Goal: Task Accomplishment & Management: Manage account settings

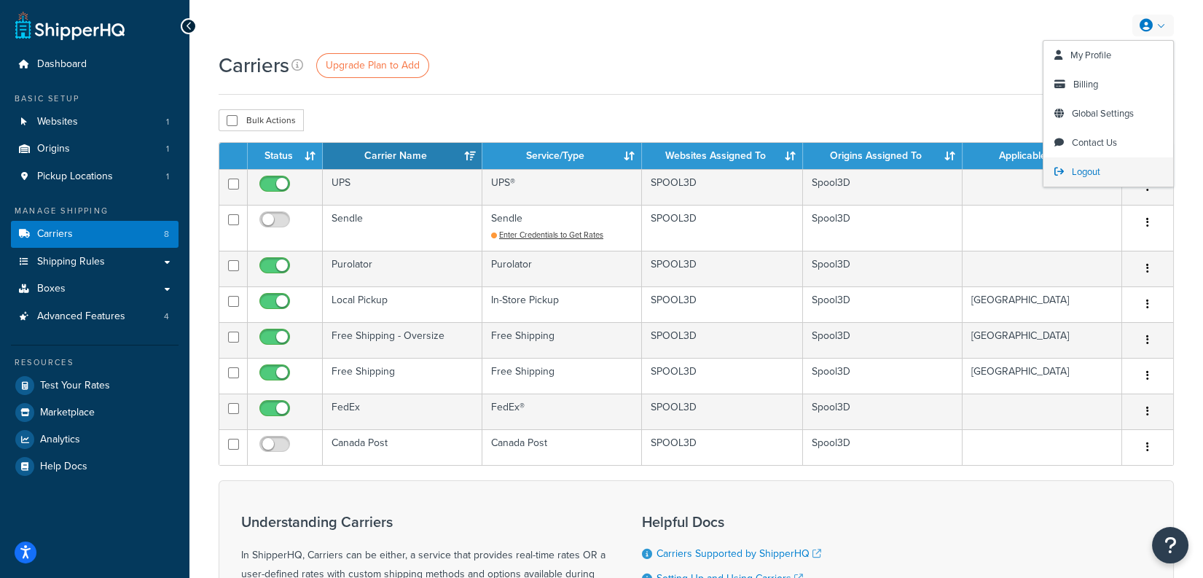
click at [1076, 166] on span "Logout" at bounding box center [1086, 172] width 28 height 14
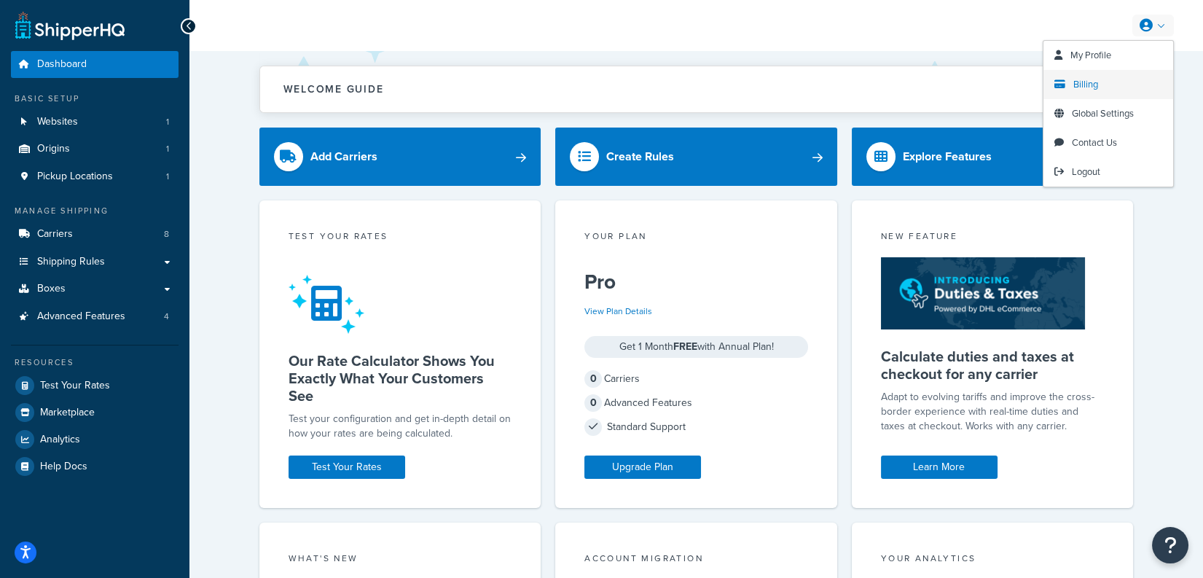
click at [1084, 91] on link "Billing" at bounding box center [1109, 84] width 130 height 29
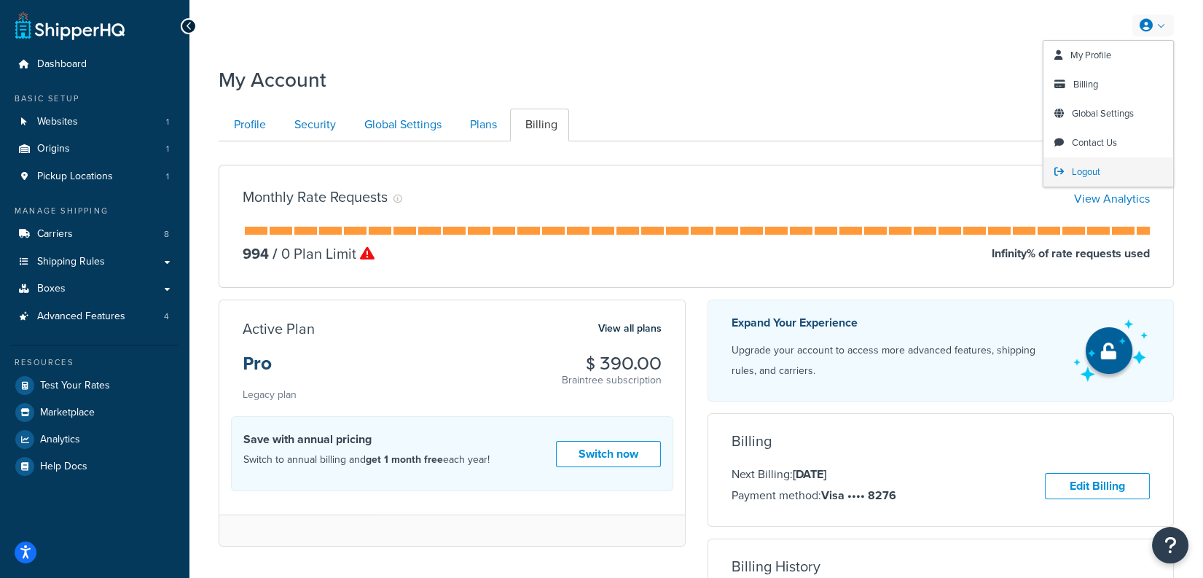
click at [1085, 177] on span "Logout" at bounding box center [1086, 172] width 28 height 14
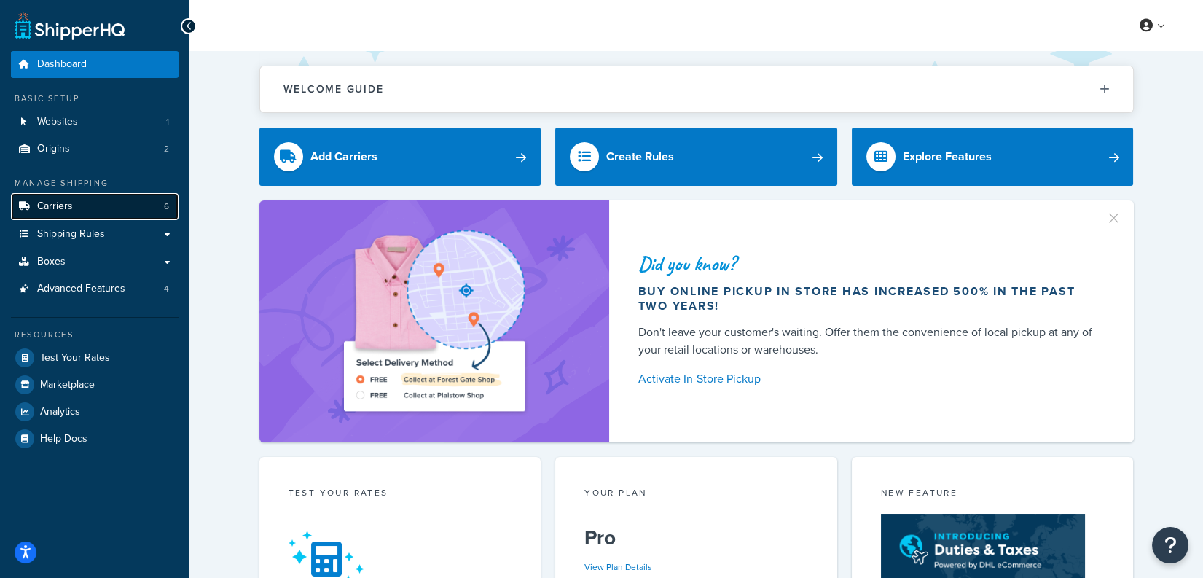
click at [148, 215] on link "Carriers 6" at bounding box center [95, 206] width 168 height 27
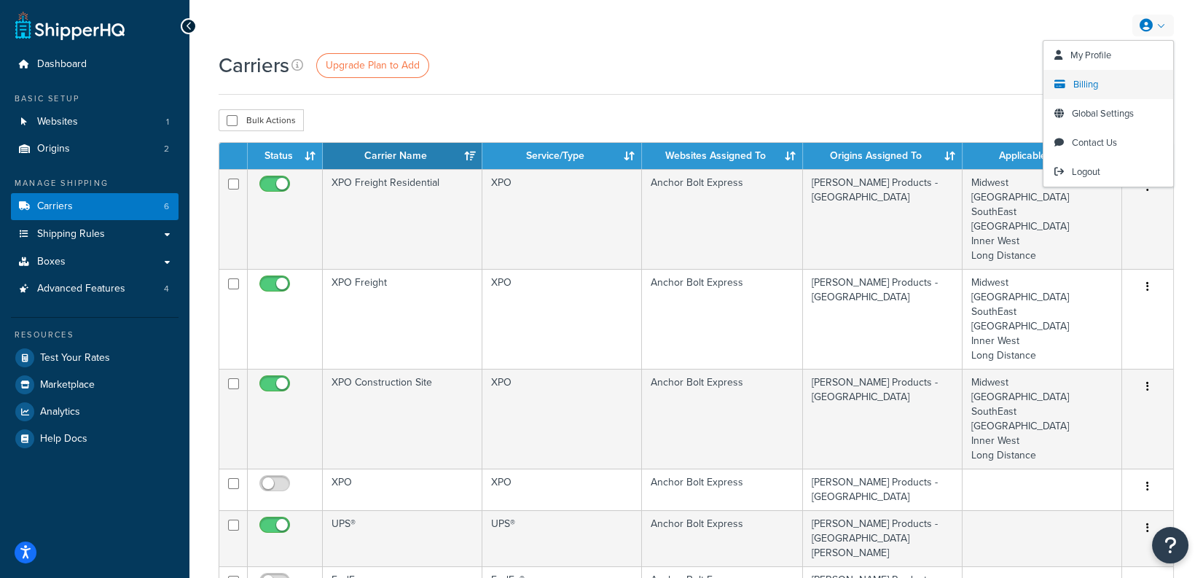
click at [1103, 76] on link "Billing" at bounding box center [1109, 84] width 130 height 29
click at [1092, 80] on span "Billing" at bounding box center [1086, 84] width 25 height 14
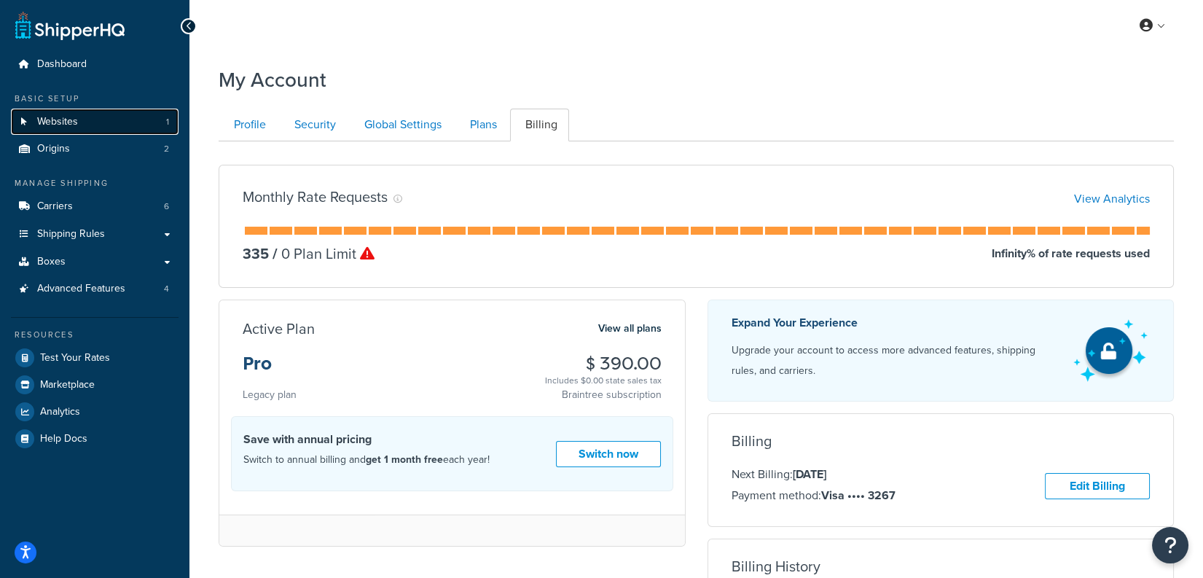
drag, startPoint x: 127, startPoint y: 131, endPoint x: 135, endPoint y: 134, distance: 8.5
click at [127, 131] on link "Websites 1" at bounding box center [95, 122] width 168 height 27
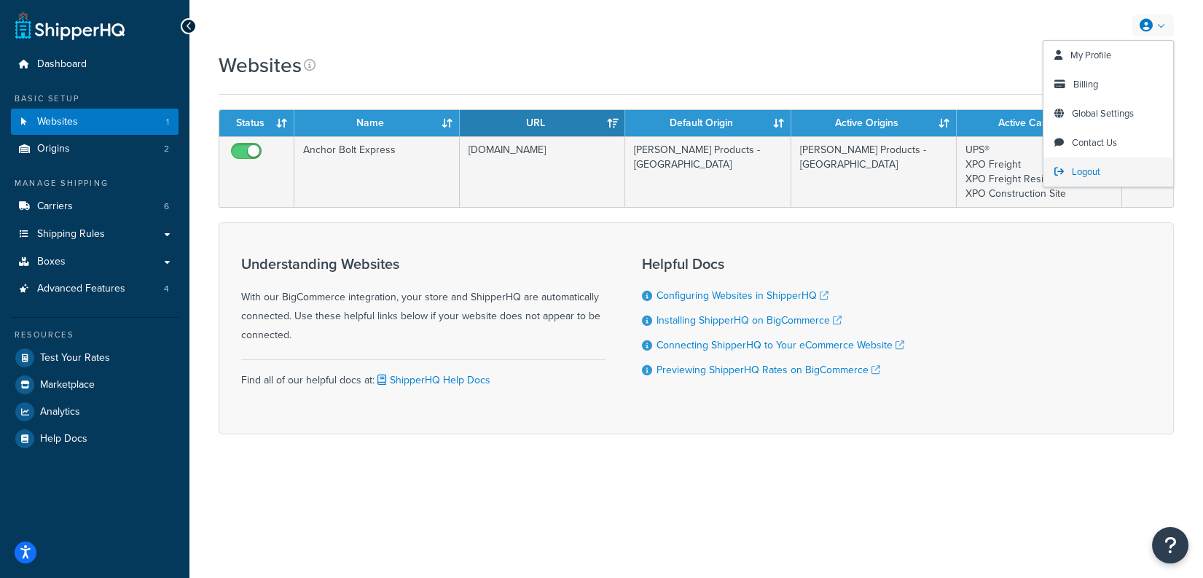
click at [1104, 171] on link "Logout" at bounding box center [1109, 171] width 130 height 29
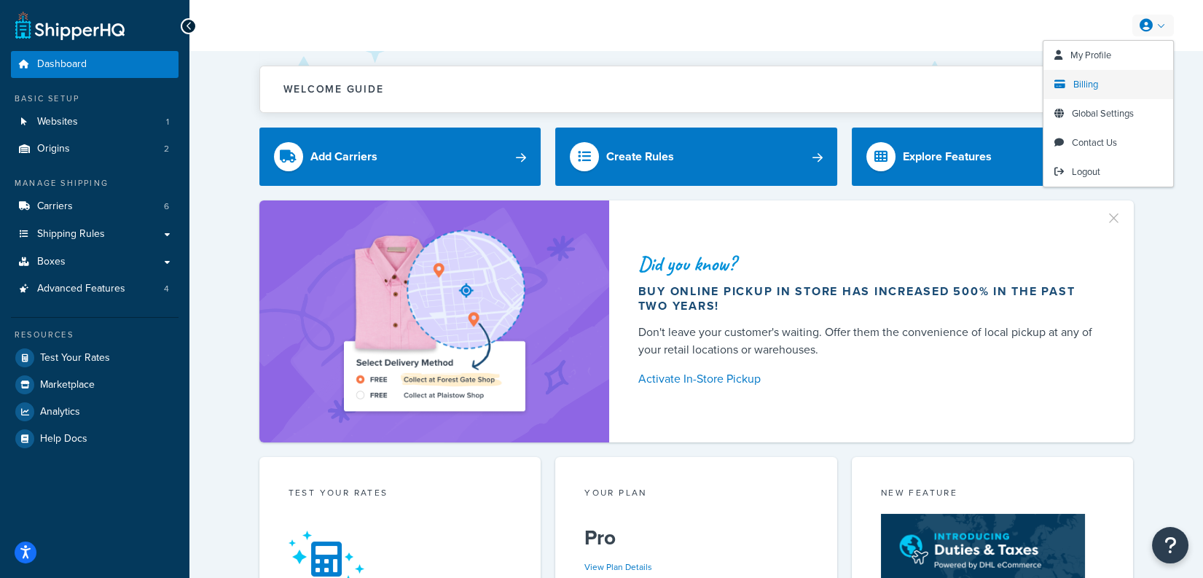
click at [1058, 91] on link "Billing" at bounding box center [1109, 84] width 130 height 29
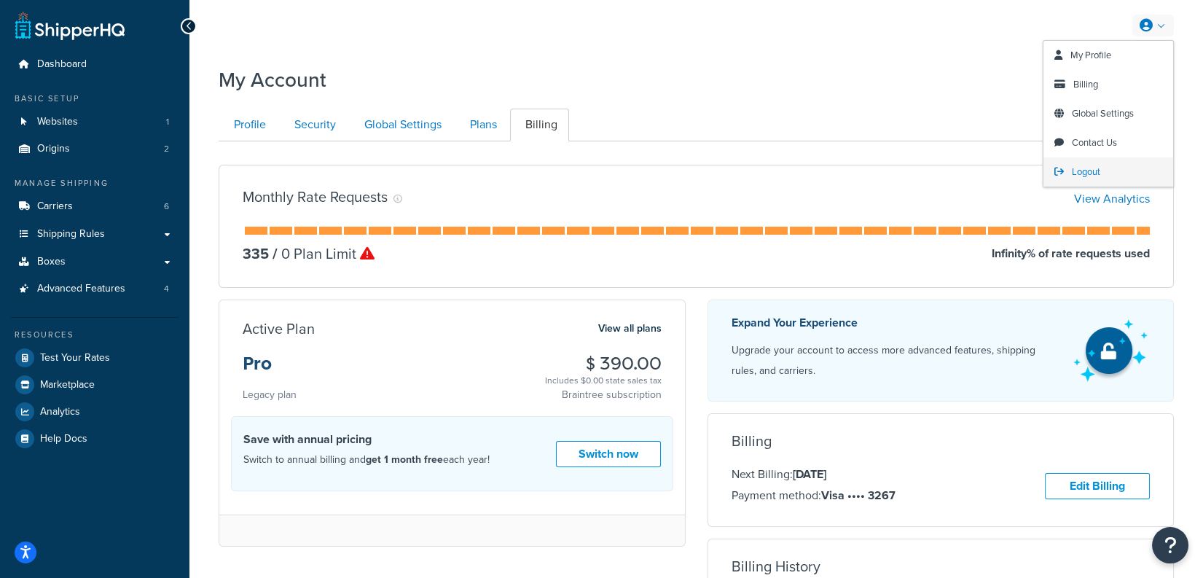
click at [1079, 173] on span "Logout" at bounding box center [1086, 172] width 28 height 14
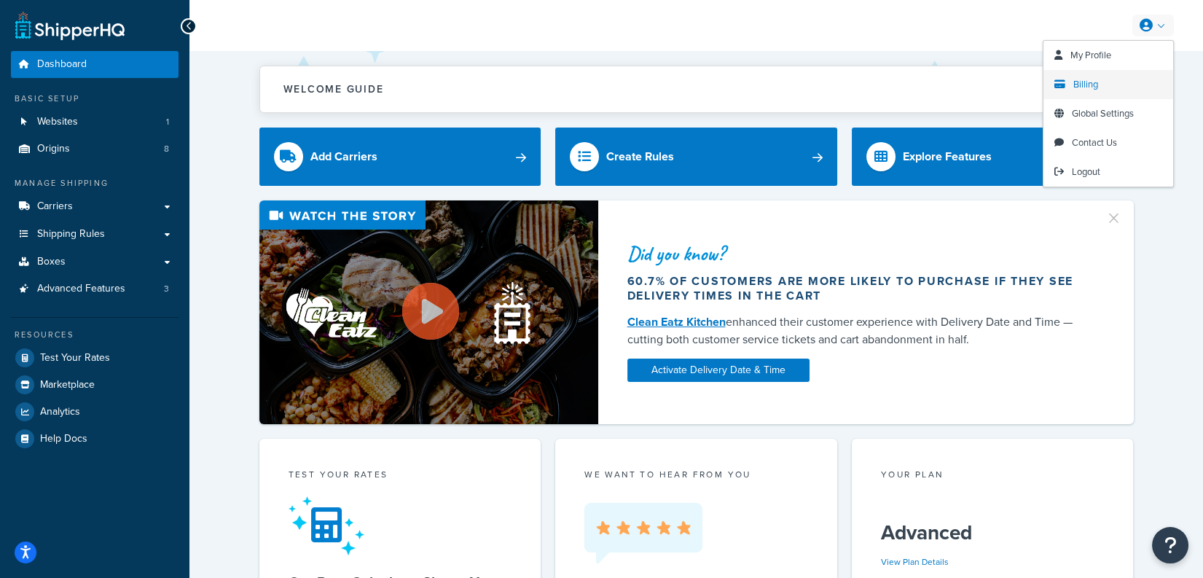
click at [1105, 82] on link "Billing" at bounding box center [1109, 84] width 130 height 29
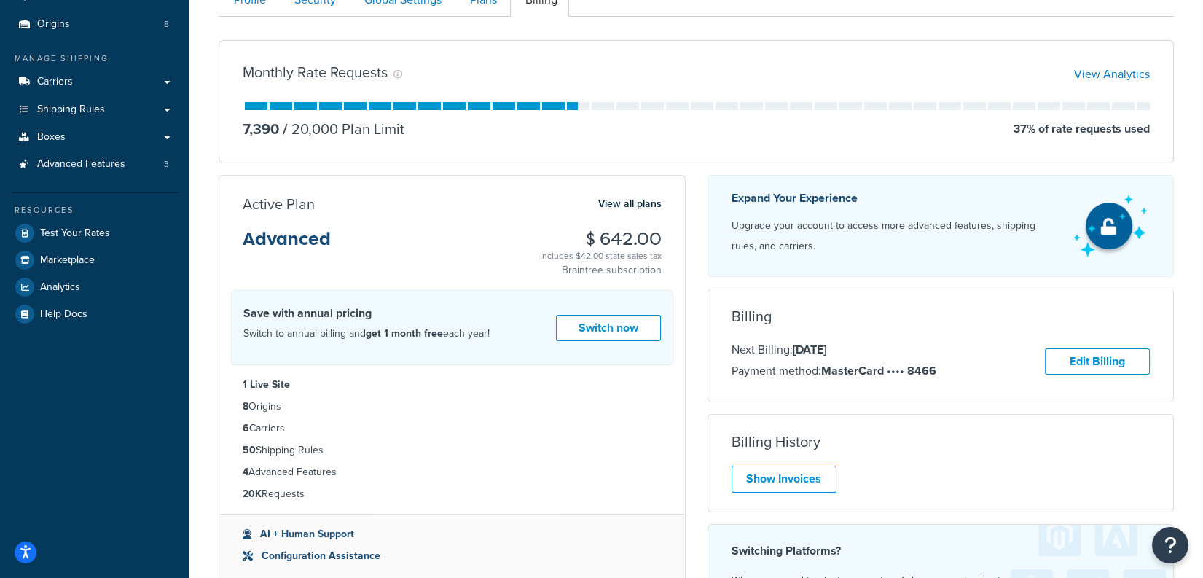
scroll to position [128, 0]
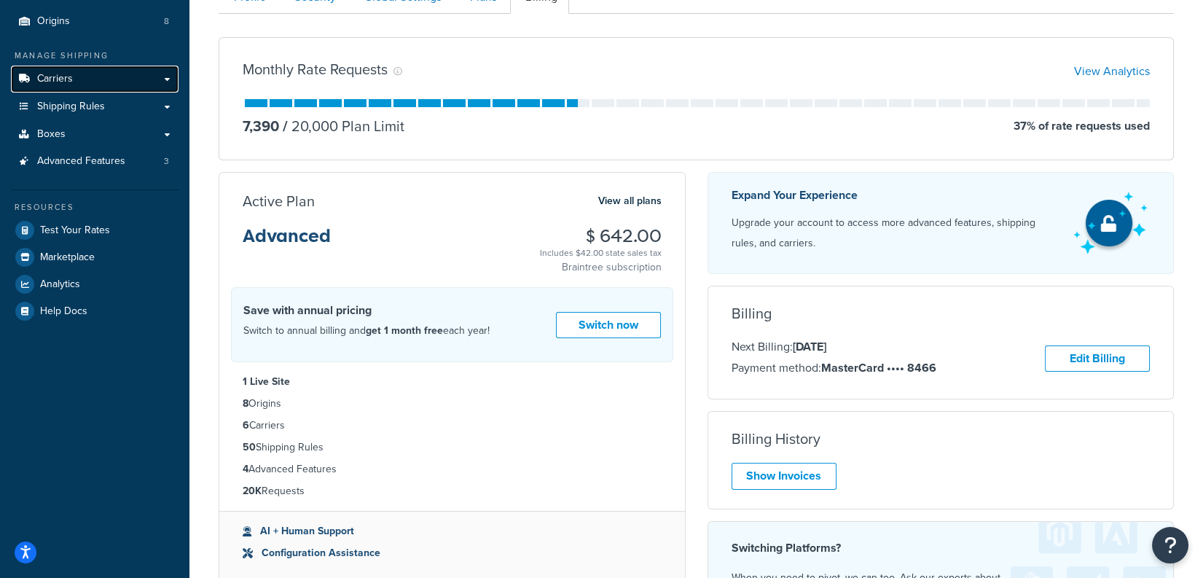
click at [75, 79] on link "Carriers" at bounding box center [95, 79] width 168 height 27
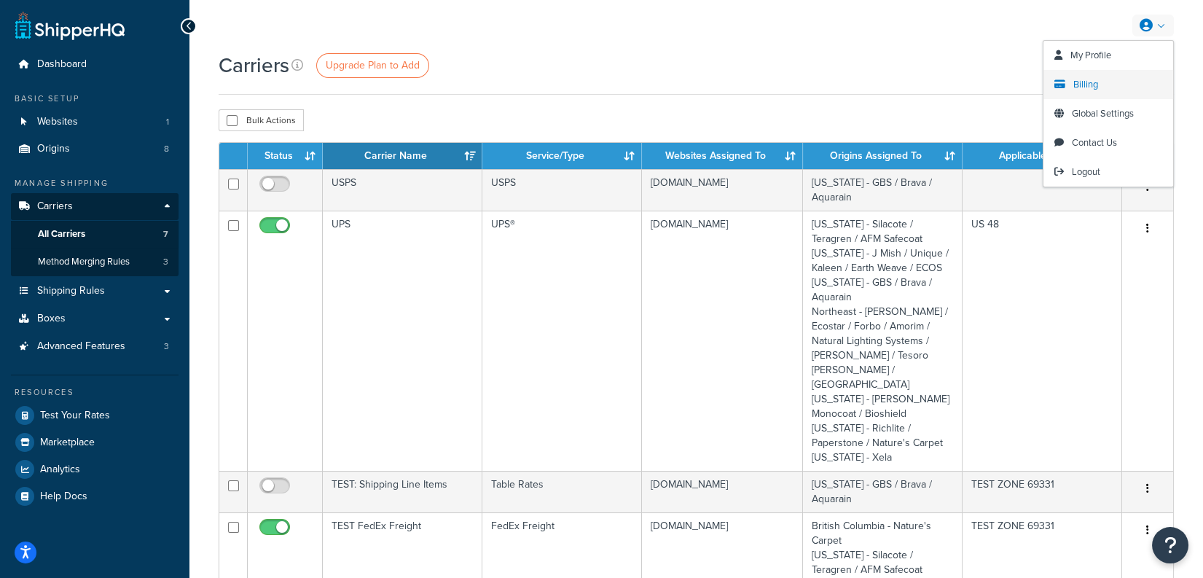
click at [1098, 77] on span "Billing" at bounding box center [1086, 84] width 25 height 14
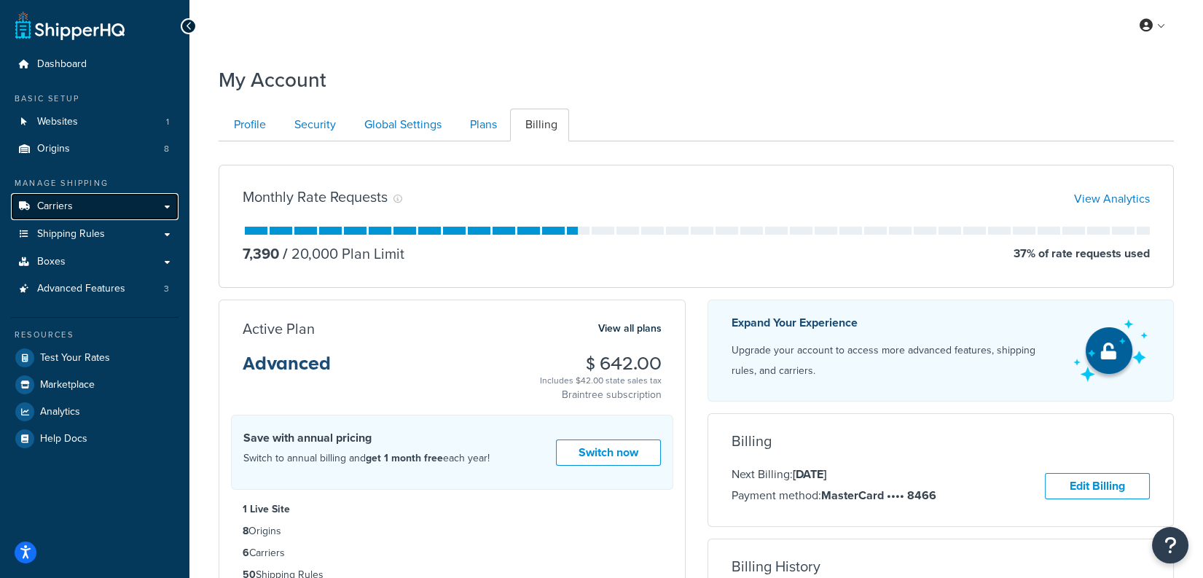
click at [84, 216] on link "Carriers" at bounding box center [95, 206] width 168 height 27
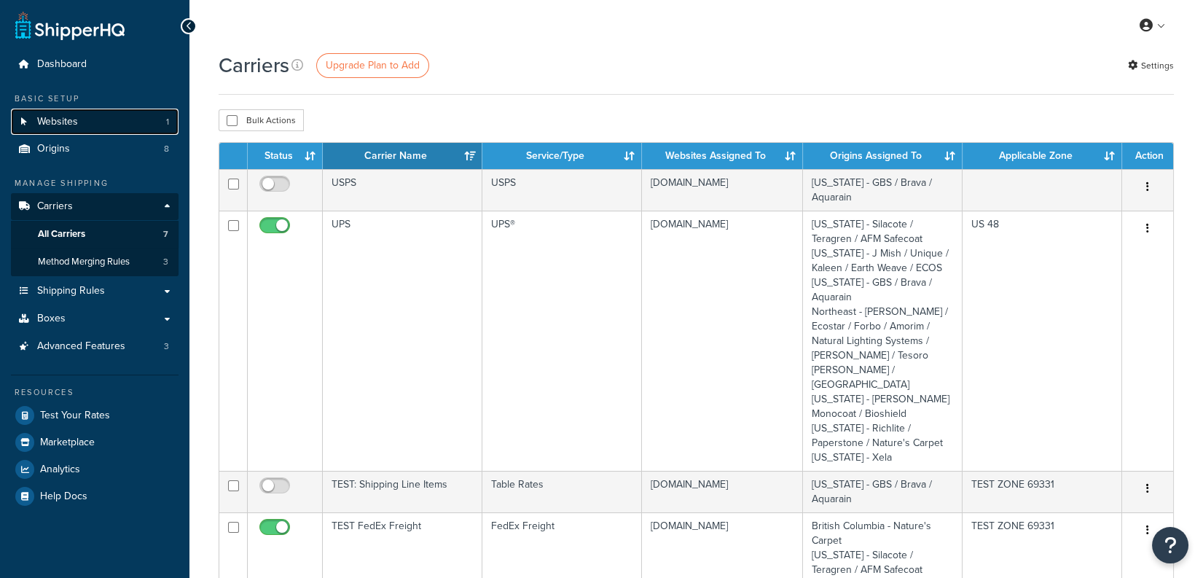
click at [87, 120] on link "Websites 1" at bounding box center [95, 122] width 168 height 27
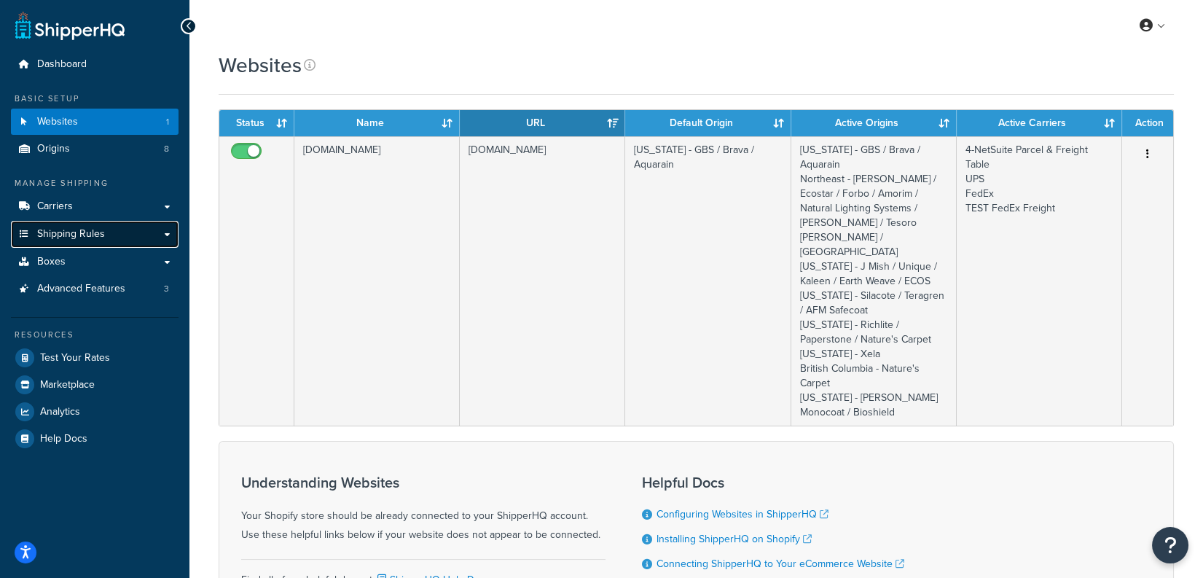
click at [113, 232] on link "Shipping Rules" at bounding box center [95, 234] width 168 height 27
